Goal: Task Accomplishment & Management: Manage account settings

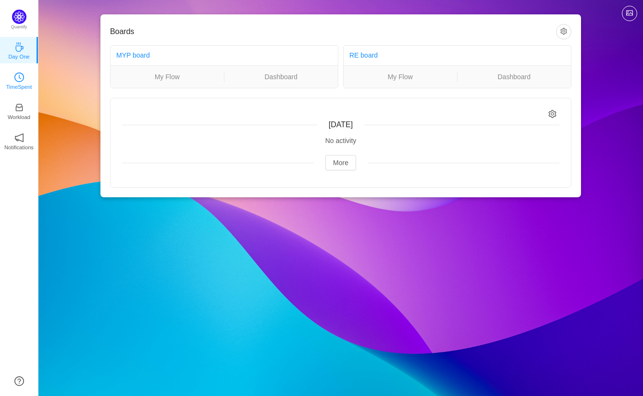
click at [18, 89] on p "TimeSpent" at bounding box center [19, 87] width 26 height 9
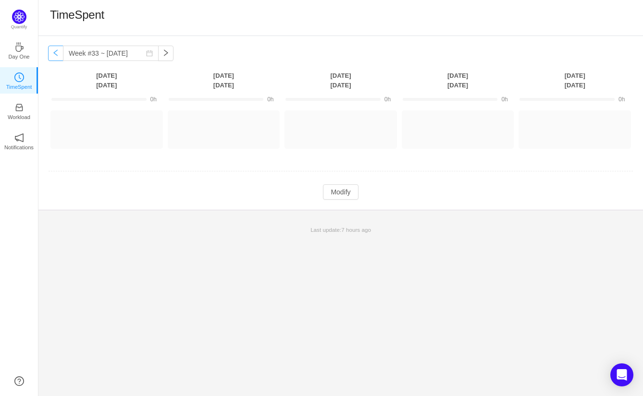
click at [54, 52] on button "button" at bounding box center [55, 53] width 15 height 15
type input "Week #32 ~ Aug 04"
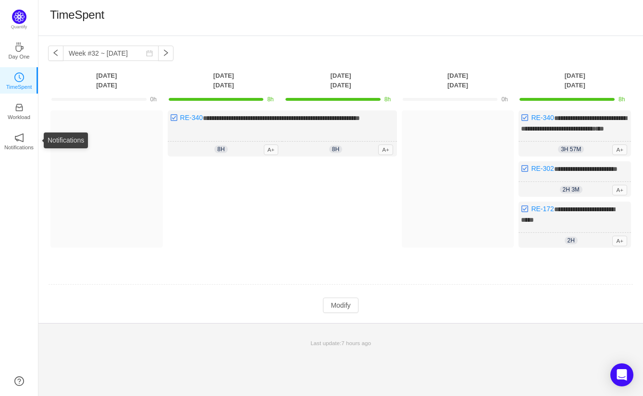
click at [15, 124] on ul "Day One TimeSpent Workload Notifications About" at bounding box center [19, 102] width 38 height 135
click at [17, 118] on p "Workload" at bounding box center [19, 117] width 23 height 9
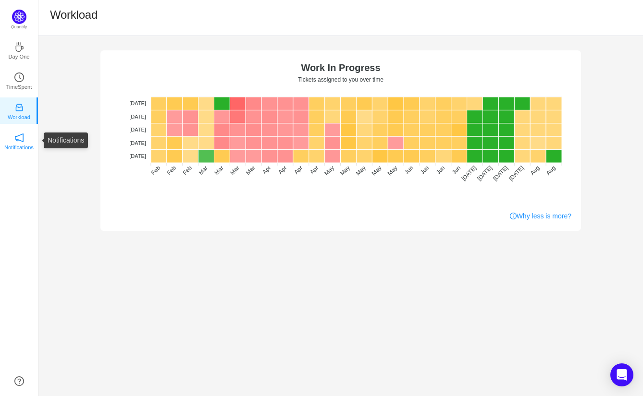
click at [20, 142] on icon "icon: notification" at bounding box center [19, 138] width 10 height 10
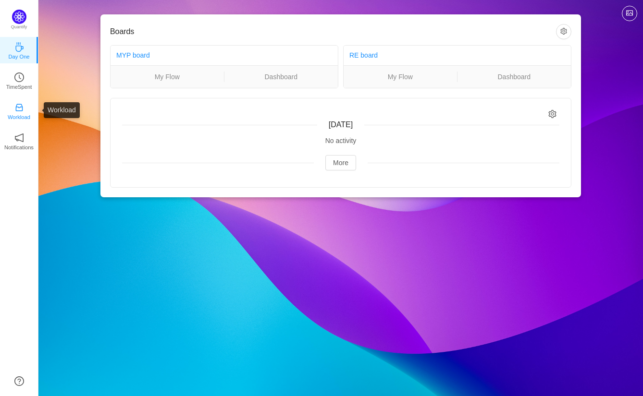
click at [14, 107] on link "Workload" at bounding box center [19, 111] width 10 height 10
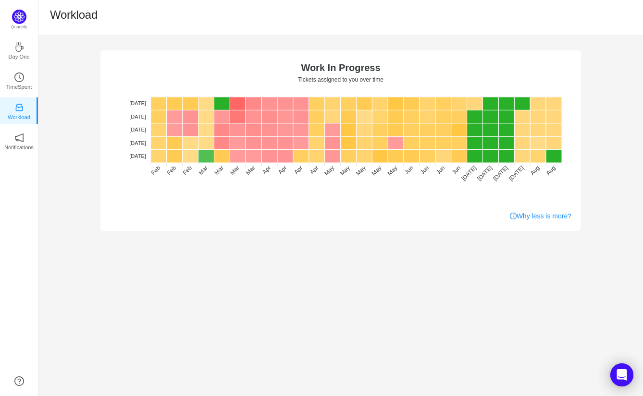
click at [246, 27] on div "Workload" at bounding box center [340, 18] width 581 height 20
